Goal: Navigation & Orientation: Find specific page/section

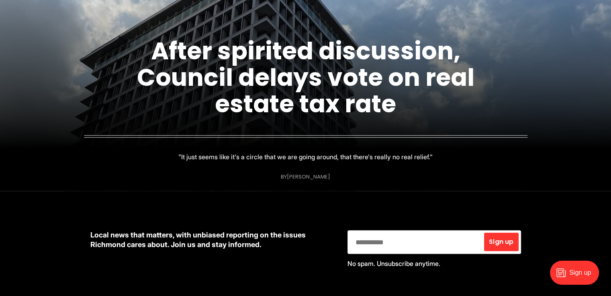
scroll to position [161, 0]
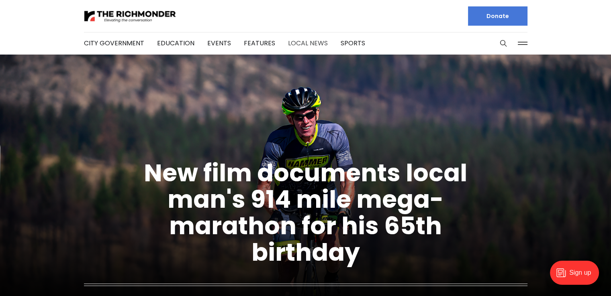
click at [297, 41] on link "Local News" at bounding box center [308, 43] width 40 height 9
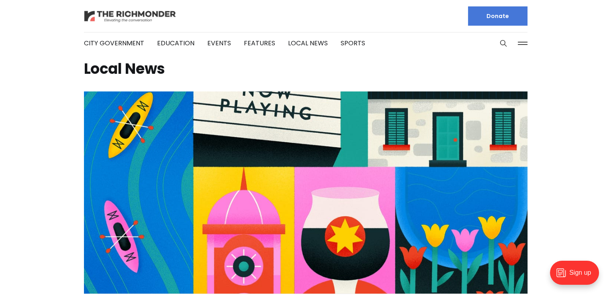
click at [139, 13] on img at bounding box center [130, 16] width 92 height 14
